Goal: Complete application form

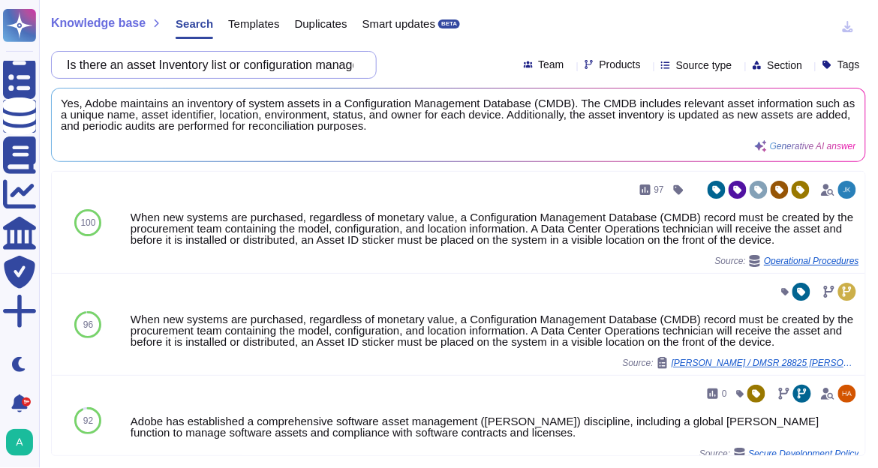
drag, startPoint x: 0, startPoint y: 0, endPoint x: 206, endPoint y: 66, distance: 216.7
click at [206, 66] on input "Is there an asset Inventory list or configuration management Database (CMDB)?" at bounding box center [210, 65] width 302 height 26
paste input "Are assessment of the physical and environmental hazards conducted prior to est…"
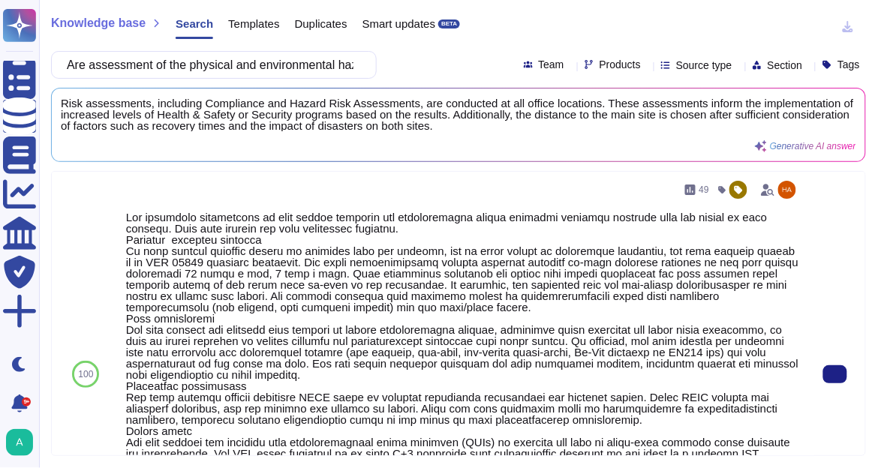
click at [110, 254] on div "100" at bounding box center [86, 374] width 68 height 405
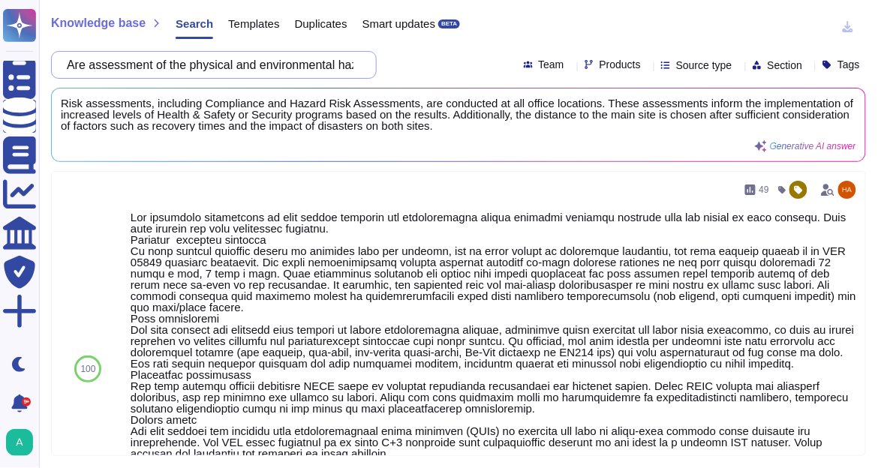
click at [324, 74] on input "Are assessment of the physical and environmental hazards conducted prior to est…" at bounding box center [210, 65] width 302 height 26
paste input "visitors permitted in the facility"
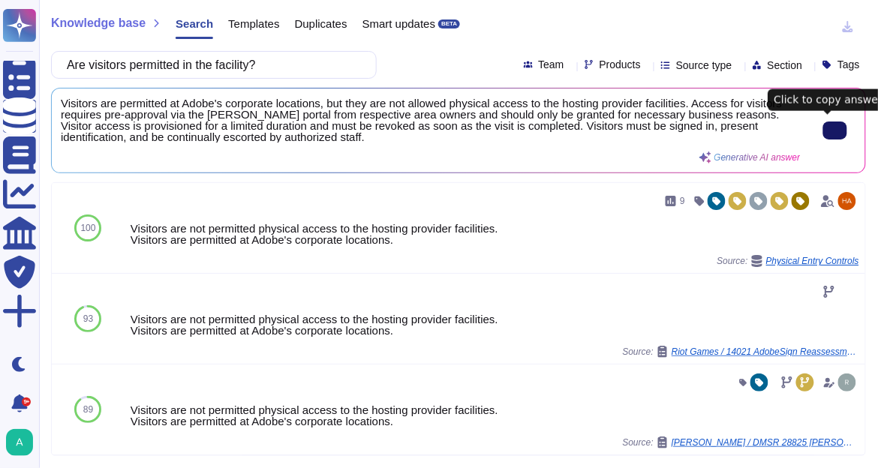
click at [835, 131] on icon at bounding box center [835, 131] width 0 height 0
click at [286, 59] on input "Are visitors permitted in the facility?" at bounding box center [210, 65] width 302 height 26
paste input "constituents able to access Scoped data"
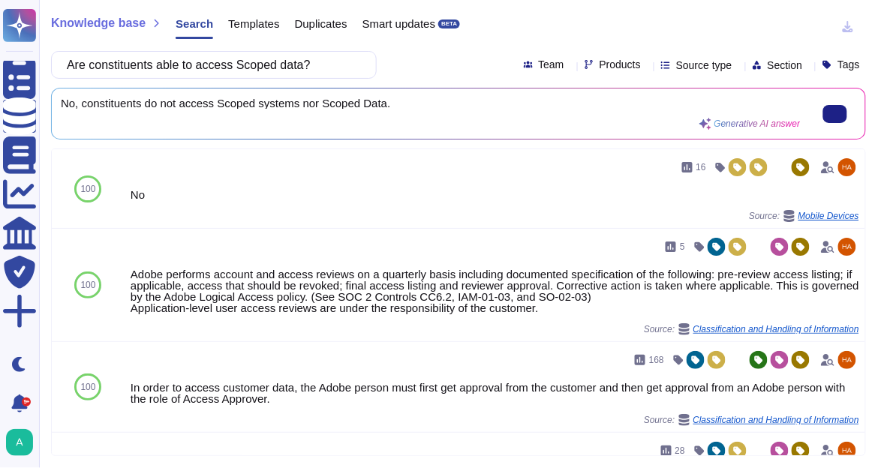
click at [420, 109] on div "No, constituents do not access Scoped systems nor Scoped Data. Generative AI an…" at bounding box center [431, 114] width 740 height 32
click at [222, 70] on input "Are constituents able to access Scoped data?" at bounding box center [210, 65] width 302 height 26
paste input "unique IDs required for authentication to applications, operating systems, data…"
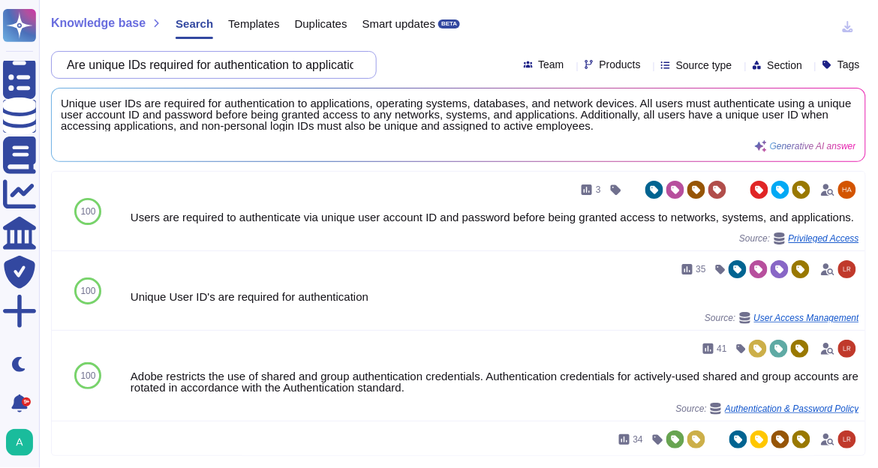
click at [334, 63] on input "Are unique IDs required for authentication to applications, operating systems, …" at bounding box center [210, 65] width 302 height 26
paste input "Is password reset authority restricted to authorized persons and/or an automate…"
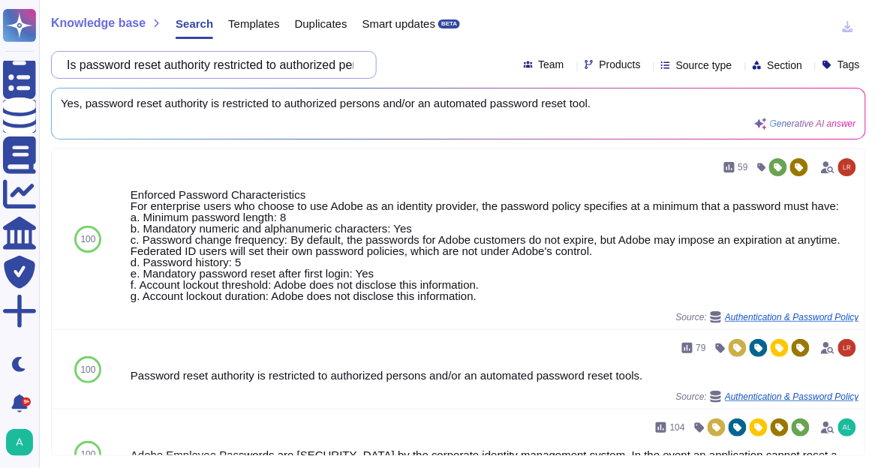
click at [251, 71] on input "Is password reset authority restricted to authorized persons and/or an automate…" at bounding box center [210, 65] width 302 height 26
paste input "Are user IDs and passwords communicated/distributed via separate media e.g., e-…"
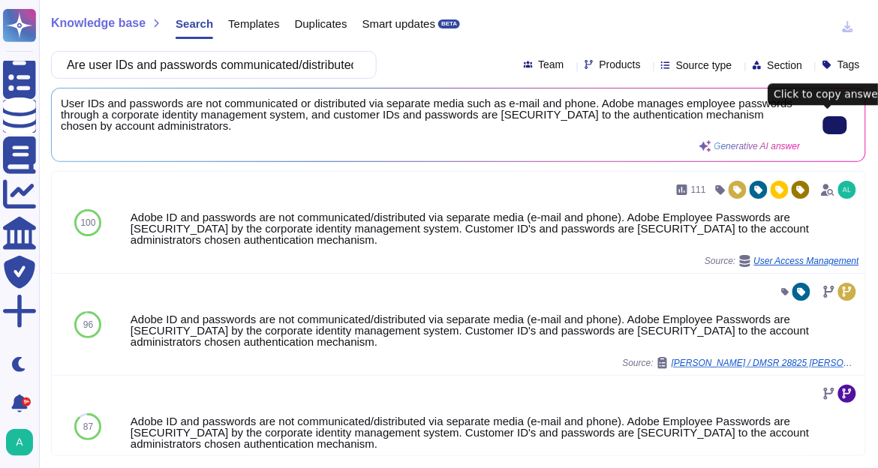
click at [844, 126] on button at bounding box center [835, 125] width 24 height 18
click at [251, 68] on input "Are user IDs and passwords communicated/distributed via separate media e.g., e-…" at bounding box center [210, 65] width 302 height 26
paste input "applications used to transmit, process or store scoped data"
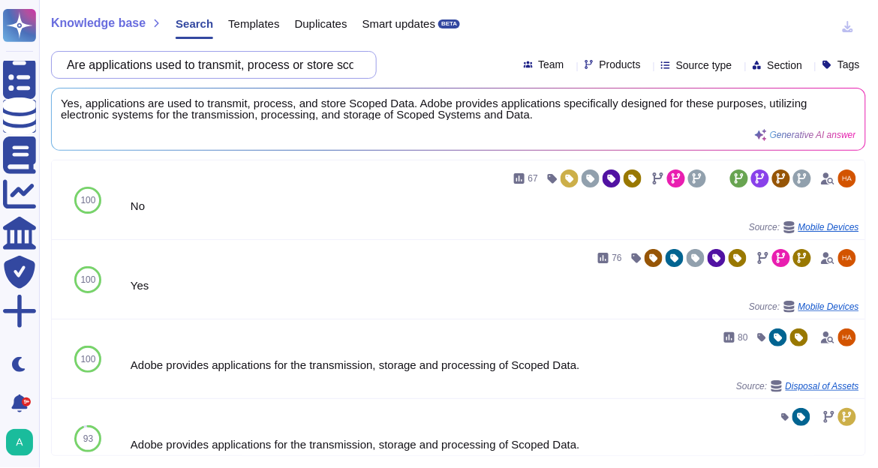
click at [286, 61] on input "Are applications used to transmit, process or store scoped data?" at bounding box center [210, 65] width 302 height 26
paste input "Scoped systems and data used in the test, development, or QA environments"
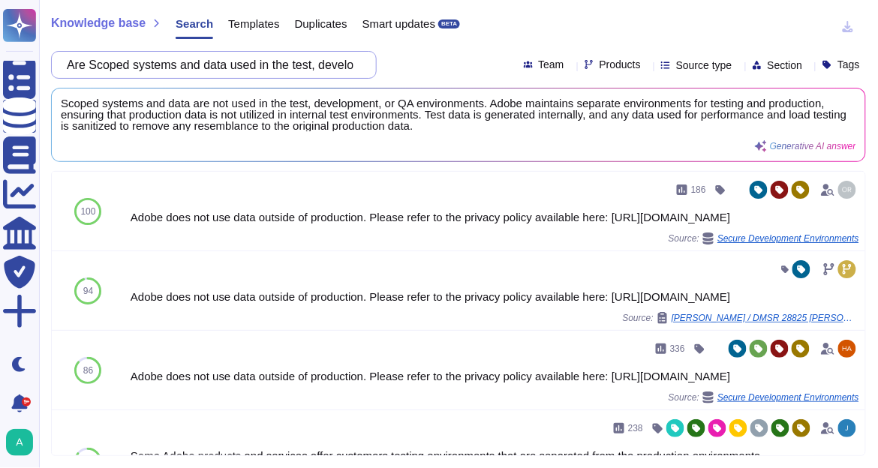
click at [254, 72] on input "Are Scoped systems and data used in the test, development, or QA environments?" at bounding box center [210, 65] width 302 height 26
paste input "Is application development performed"
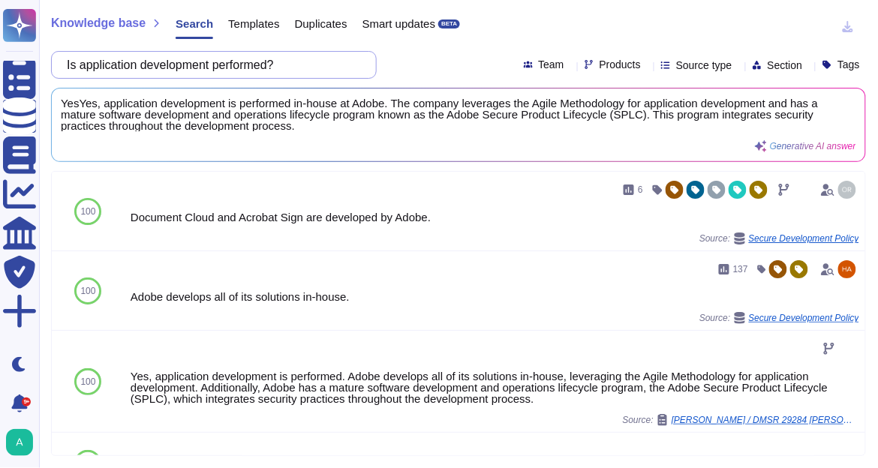
click at [248, 63] on input "Is application development performed?" at bounding box center [210, 65] width 302 height 26
paste input "web site or web application supported, hosted or maintained that processes scop…"
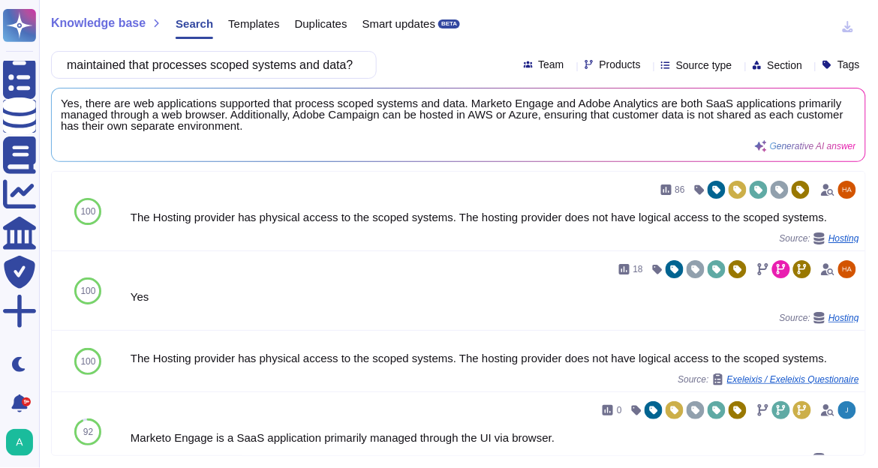
type input "Is a web site or web application supported, hosted or maintained that processes…"
click at [647, 66] on icon at bounding box center [647, 66] width 0 height 0
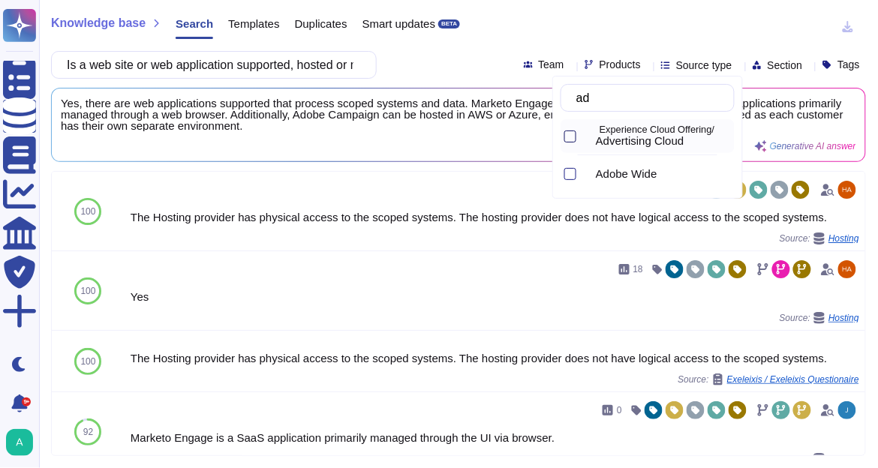
click at [570, 134] on div at bounding box center [570, 137] width 12 height 12
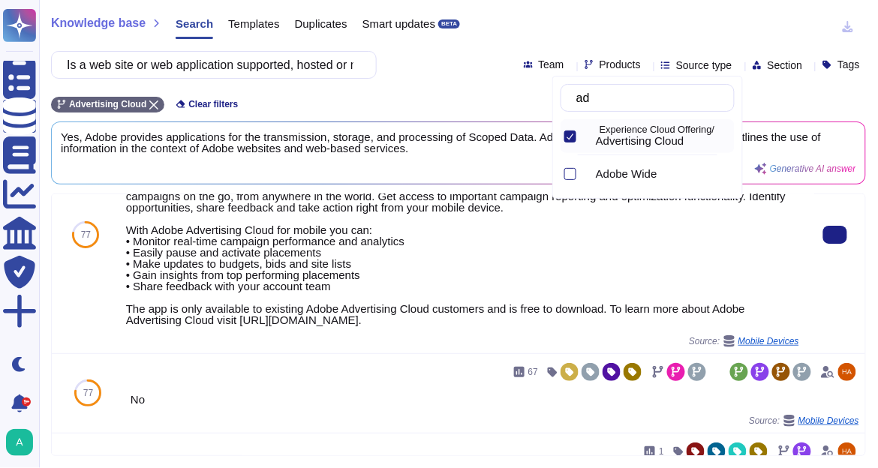
scroll to position [134, 0]
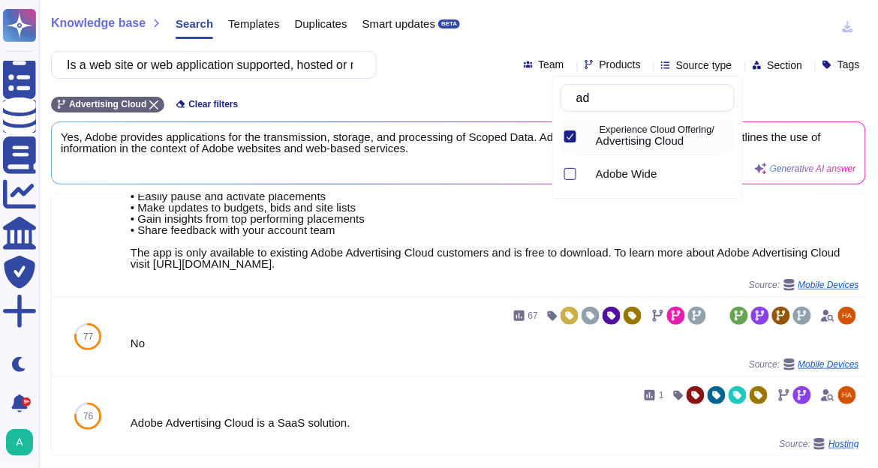
type input "ad"
drag, startPoint x: 147, startPoint y: 103, endPoint x: 146, endPoint y: 92, distance: 11.3
click at [149, 103] on icon at bounding box center [153, 105] width 9 height 9
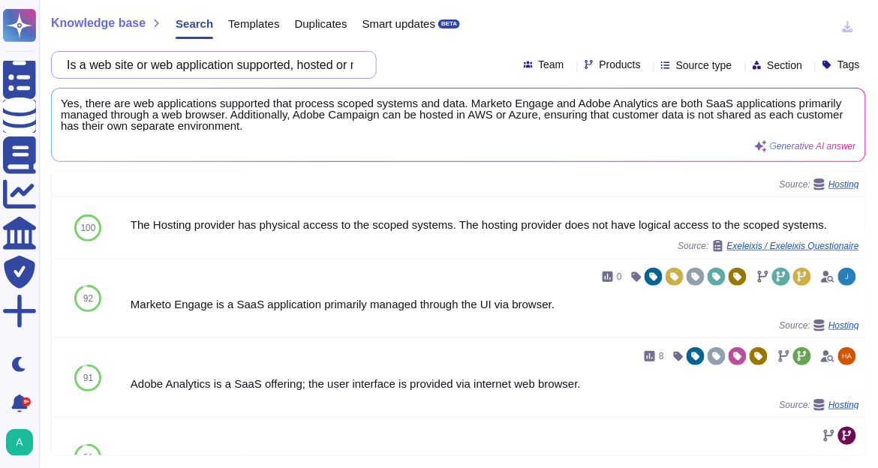
click at [155, 63] on input "Is a web site or web application supported, hosted or maintained that processes…" at bounding box center [210, 65] width 302 height 26
paste input "Are events on scoped systems or systems containing scoped data relevant to supp…"
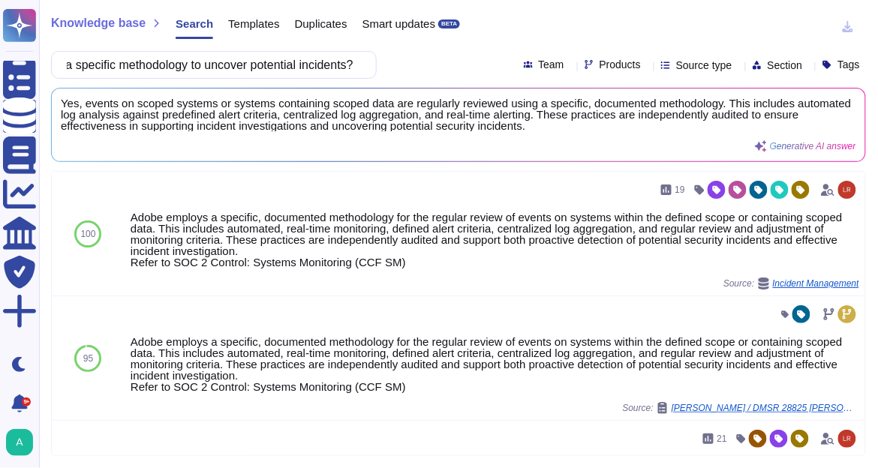
scroll to position [0, 0]
click at [324, 64] on input "Are events on scoped systems or systems containing scoped data relevant to supp…" at bounding box center [210, 65] width 302 height 26
paste input "Is there a staffed form of communications (e.g., e-mail, web form, phone, etc.)…"
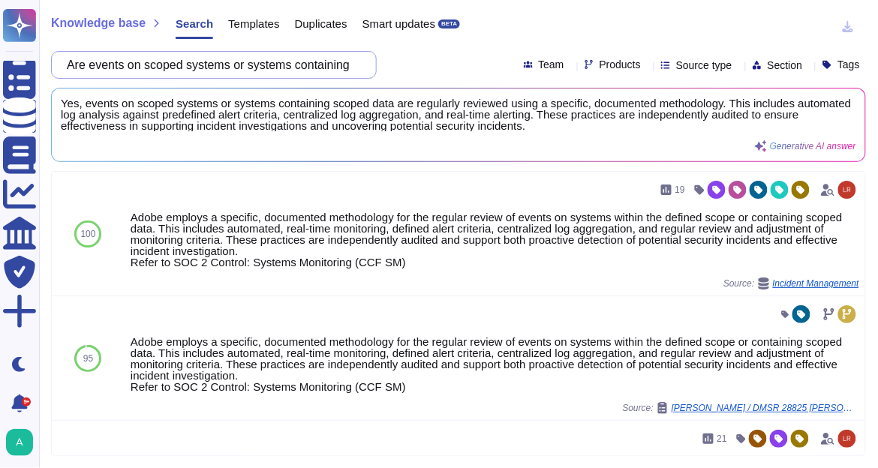
scroll to position [0, 498]
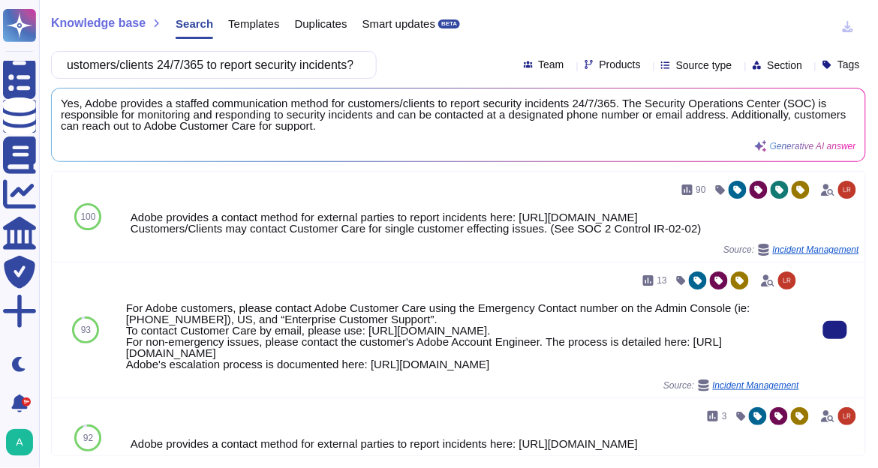
type input "Is there a staffed form of communications (e.g., e-mail, web form, phone, etc.)…"
